Goal: Task Accomplishment & Management: Complete application form

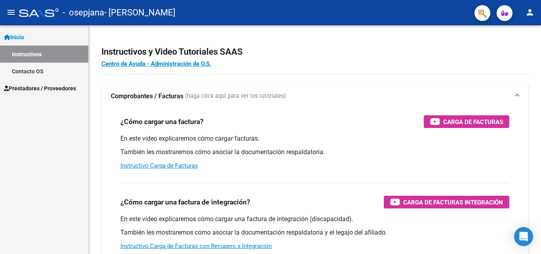
click at [42, 85] on span "Prestadores / Proveedores" at bounding box center [40, 88] width 72 height 9
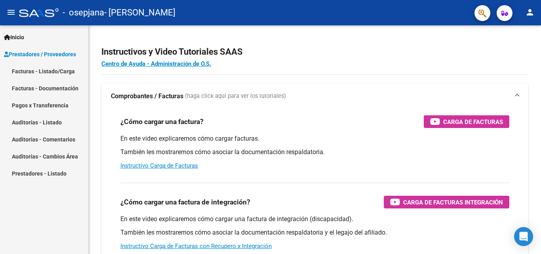
click at [57, 73] on link "Facturas - Listado/Carga" at bounding box center [44, 71] width 88 height 17
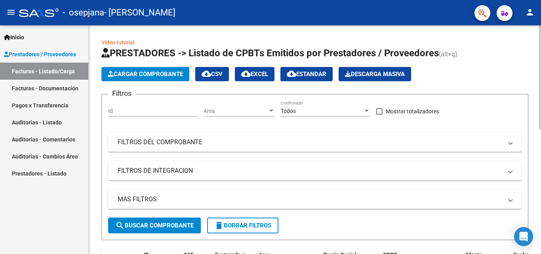
click at [165, 76] on span "Cargar Comprobante" at bounding box center [145, 74] width 75 height 7
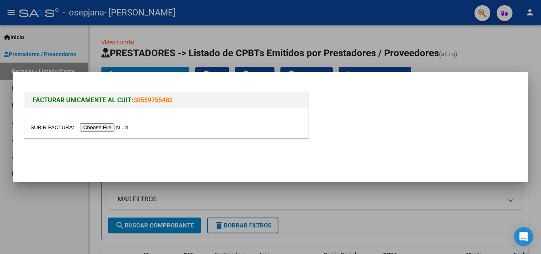
click at [107, 126] on input "file" at bounding box center [81, 127] width 100 height 8
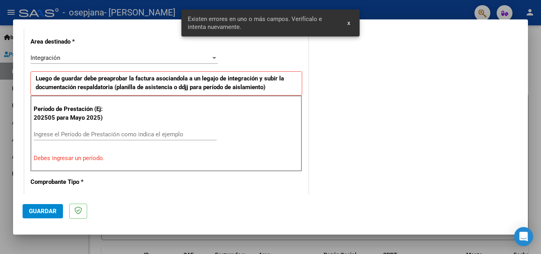
scroll to position [194, 0]
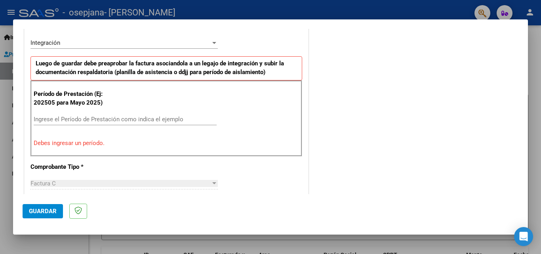
click at [213, 44] on div at bounding box center [214, 43] width 4 height 2
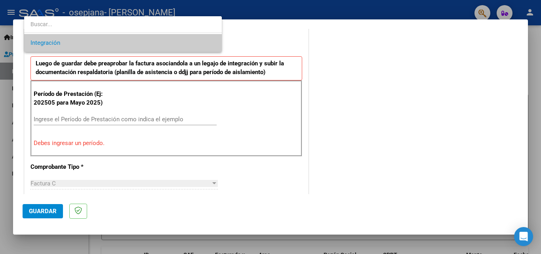
click at [148, 42] on span "Integración" at bounding box center [123, 43] width 185 height 18
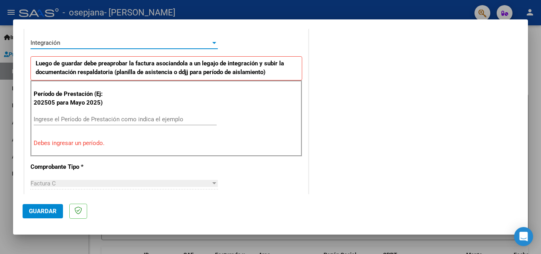
click at [89, 120] on input "Ingrese el Período de Prestación como indica el ejemplo" at bounding box center [125, 119] width 183 height 7
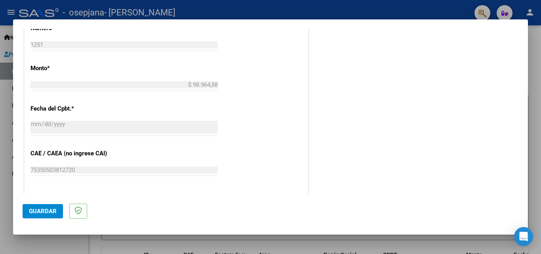
scroll to position [471, 0]
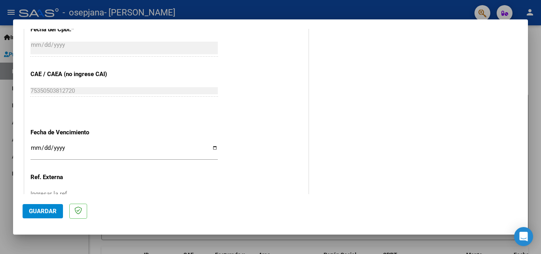
type input "202508"
click at [211, 147] on input "Ingresar la fecha" at bounding box center [124, 151] width 187 height 13
type input "[DATE]"
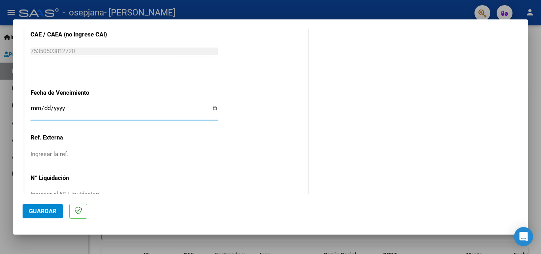
click at [78, 155] on input "Ingresar la ref." at bounding box center [124, 154] width 187 height 7
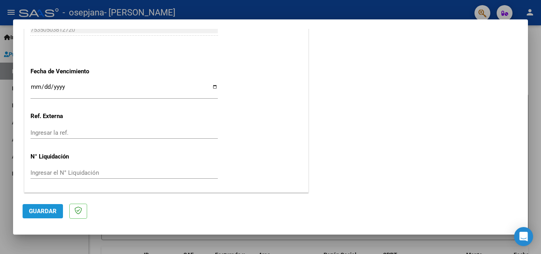
click at [51, 211] on span "Guardar" at bounding box center [43, 211] width 28 height 7
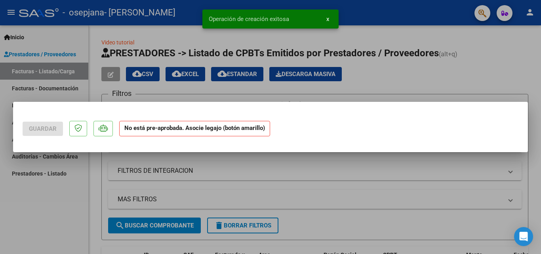
scroll to position [0, 0]
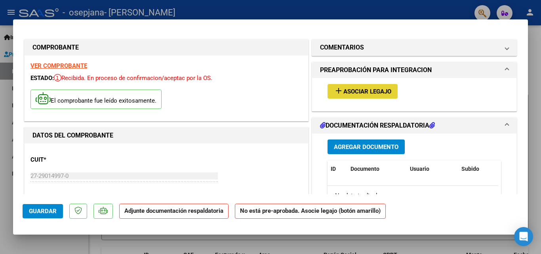
click at [382, 90] on span "Asociar Legajo" at bounding box center [368, 91] width 48 height 7
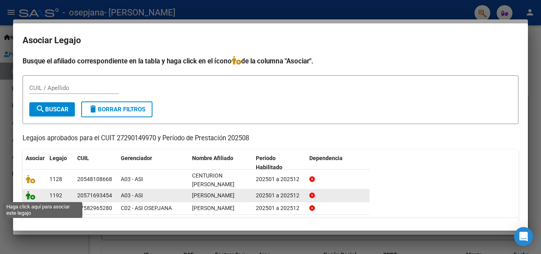
click at [33, 193] on icon at bounding box center [31, 195] width 10 height 9
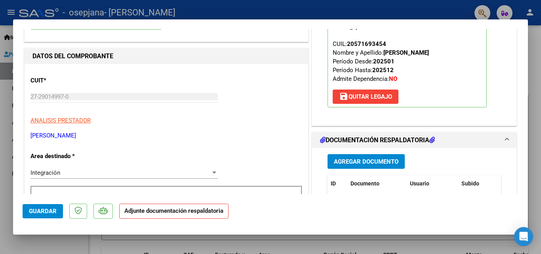
scroll to position [119, 0]
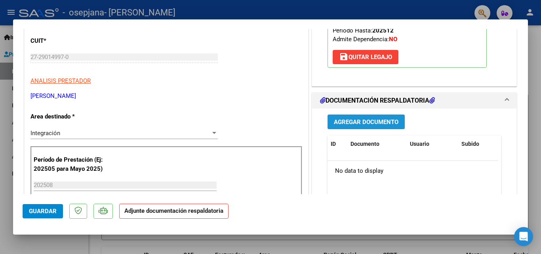
click at [382, 124] on span "Agregar Documento" at bounding box center [366, 121] width 65 height 7
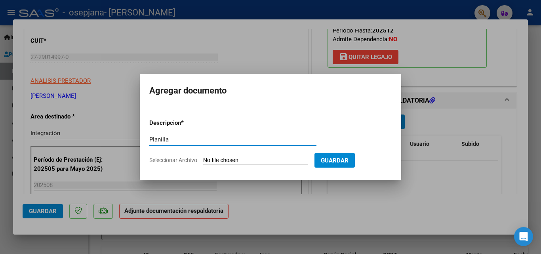
type input "Planilla"
click at [238, 159] on input "Seleccionar Archivo" at bounding box center [255, 161] width 105 height 8
type input "C:\fakepath\Tommy 08 2025 .pdf"
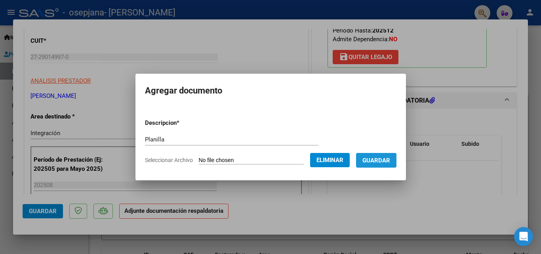
click at [390, 157] on span "Guardar" at bounding box center [377, 160] width 28 height 7
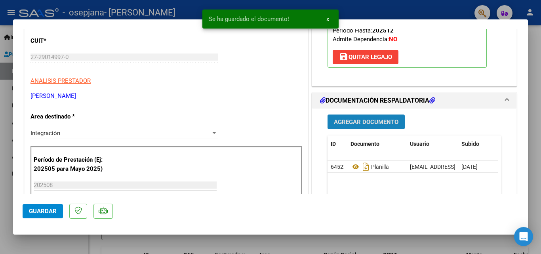
click at [378, 117] on button "Agregar Documento" at bounding box center [366, 122] width 77 height 15
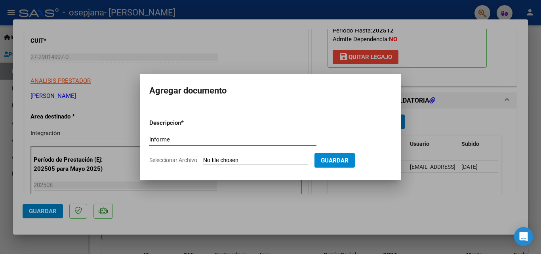
click at [201, 138] on input "Informe" at bounding box center [232, 139] width 167 height 7
type input "Informe"
drag, startPoint x: 201, startPoint y: 138, endPoint x: 182, endPoint y: 155, distance: 25.3
click at [182, 155] on form "Descripcion * Informe Escriba aquí una descripcion Seleccionar Archivo Guardar" at bounding box center [270, 142] width 243 height 58
click at [209, 159] on input "Seleccionar Archivo" at bounding box center [255, 161] width 105 height 8
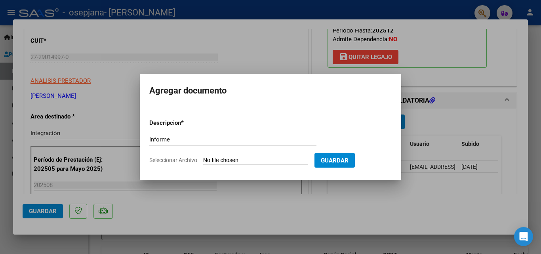
type input "C:\fakepath\Informe Psicologico mensual [PERSON_NAME][DATE].pdf"
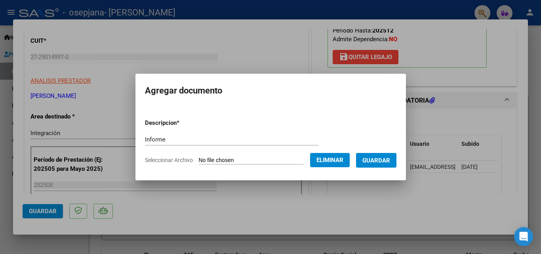
click at [385, 158] on span "Guardar" at bounding box center [377, 160] width 28 height 7
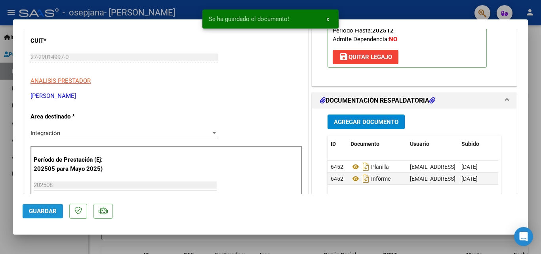
click at [53, 208] on span "Guardar" at bounding box center [43, 211] width 28 height 7
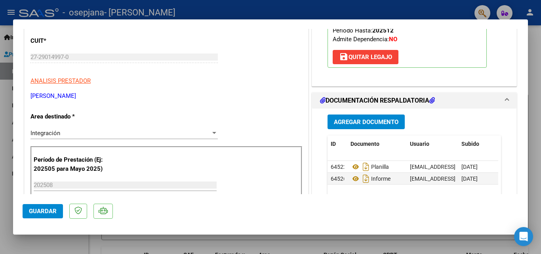
click at [42, 206] on button "Guardar" at bounding box center [43, 211] width 40 height 14
